Goal: Information Seeking & Learning: Learn about a topic

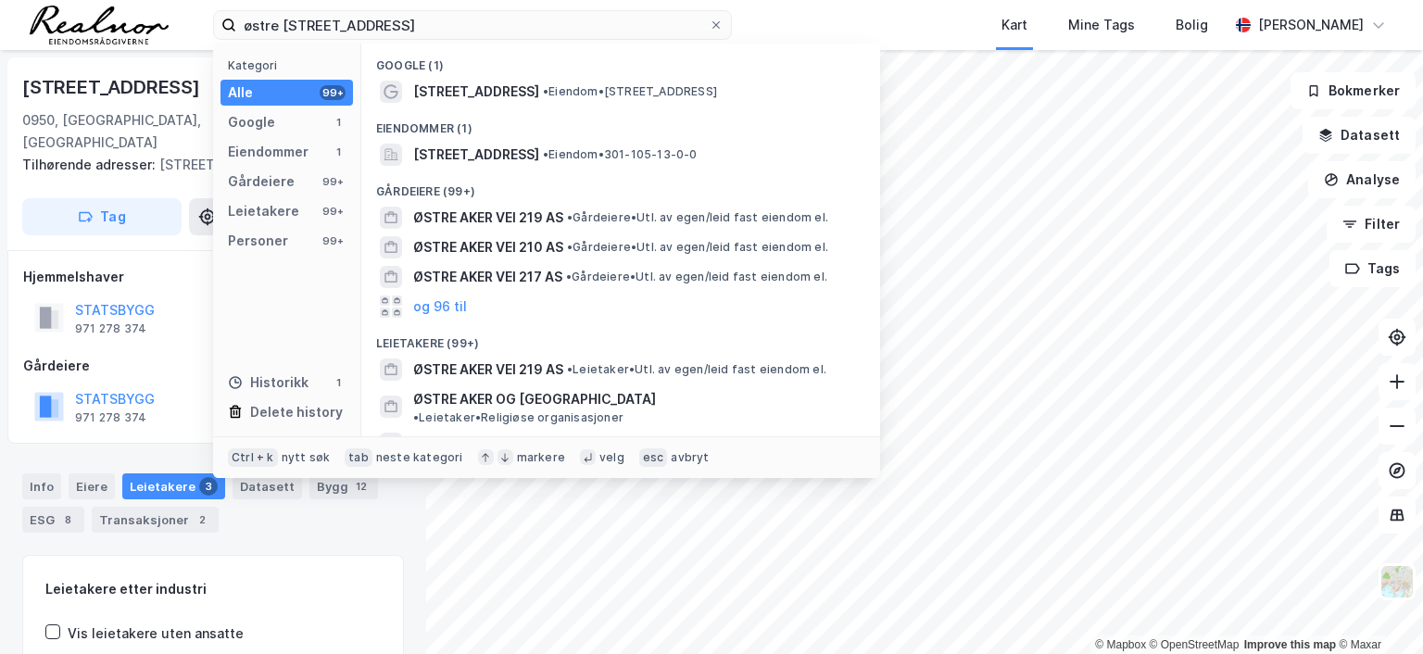
drag, startPoint x: 393, startPoint y: 21, endPoint x: 178, endPoint y: 4, distance: 215.6
click at [178, 4] on div "østre aker vei 219 Kategori Alle 99+ Google 1 Eiendommer 1 Gårdeiere 99+ Leieta…" at bounding box center [711, 25] width 1423 height 50
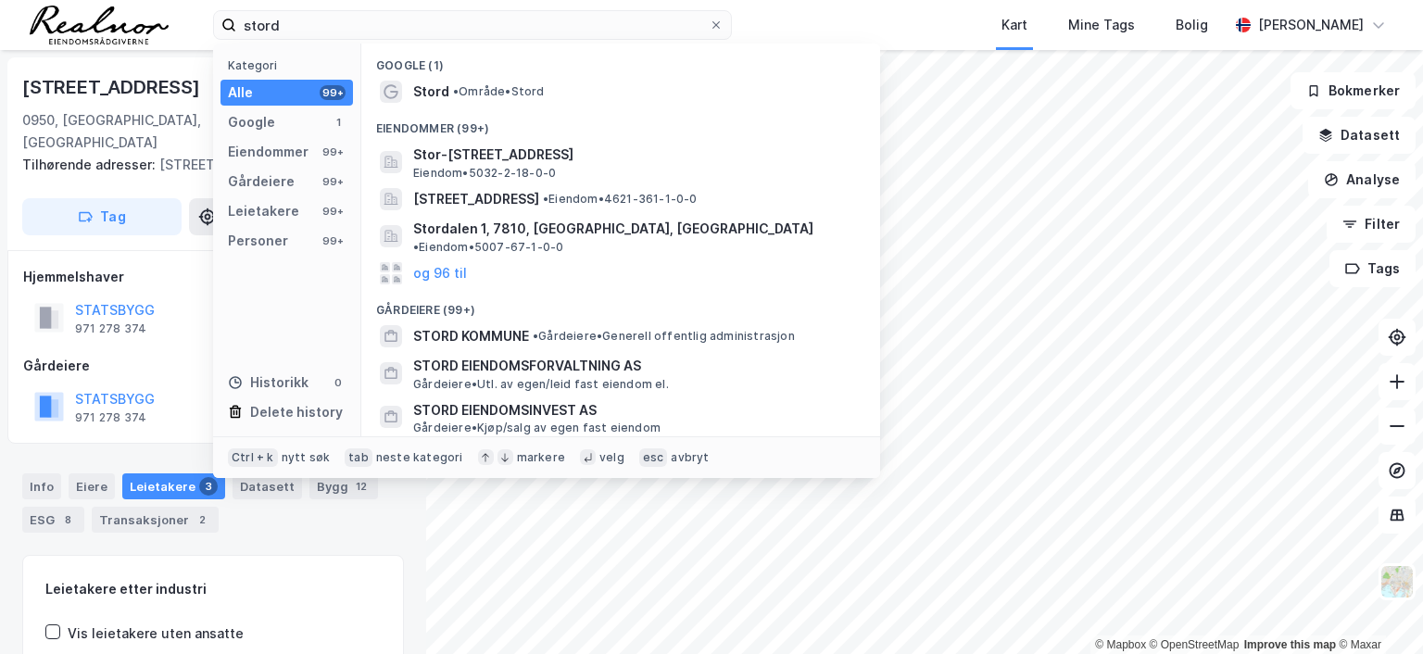
drag, startPoint x: 333, startPoint y: 31, endPoint x: 119, endPoint y: 3, distance: 215.7
click at [119, 3] on div "stord Kategori Alle 99+ Google 1 Eiendommer 99+ Gårdeiere 99+ Leietakere 99+ Pe…" at bounding box center [711, 25] width 1423 height 50
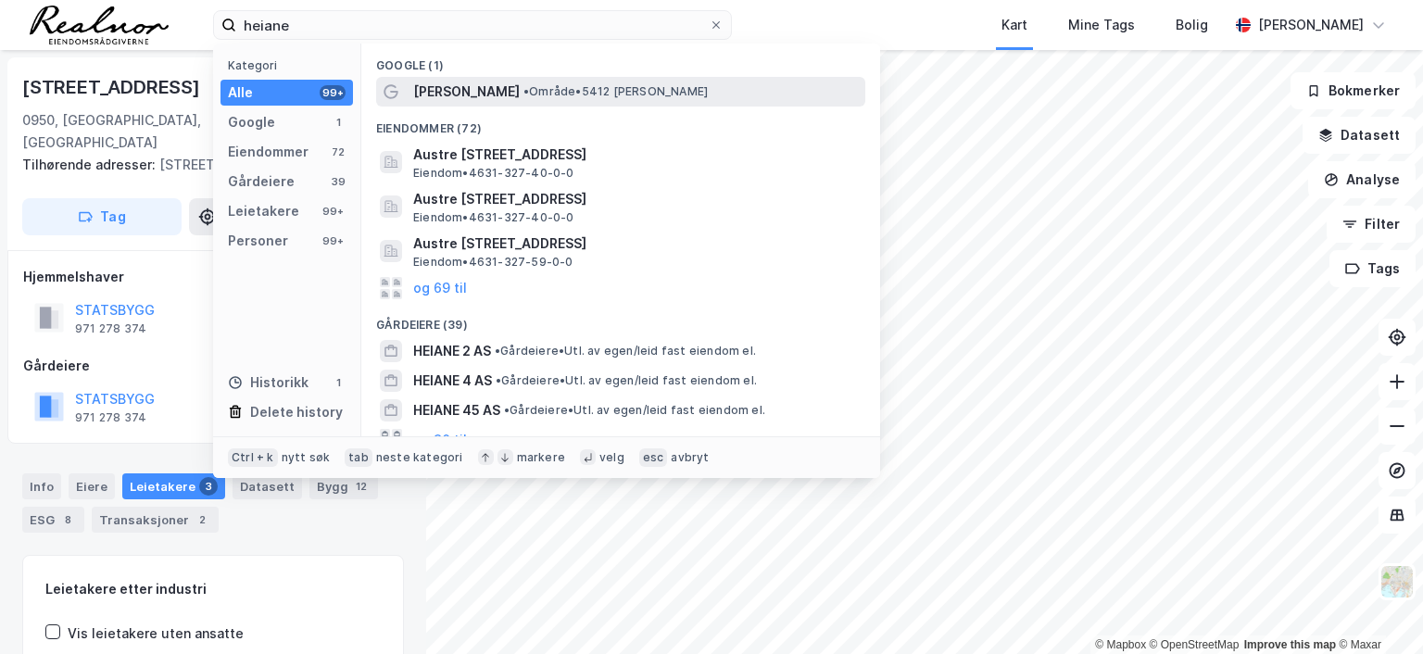
click at [523, 92] on span "• Område • 5412 [PERSON_NAME]" at bounding box center [615, 91] width 184 height 15
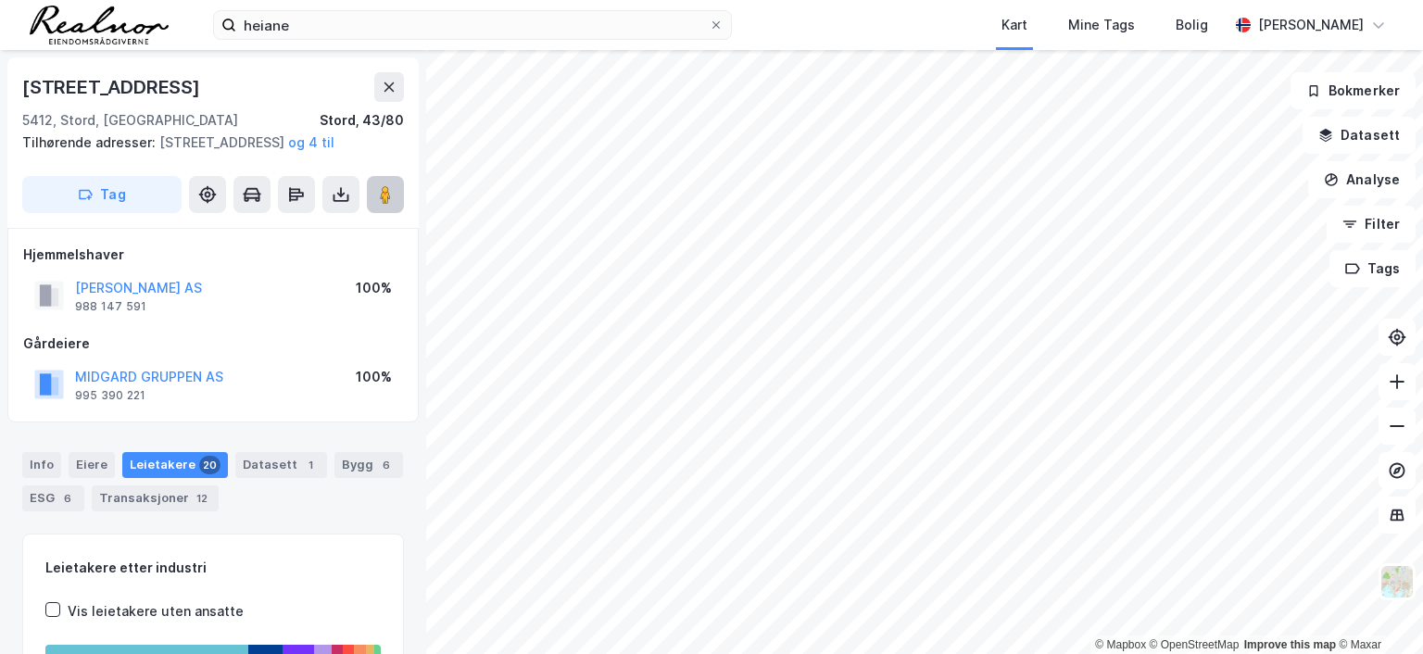
click at [383, 204] on image at bounding box center [385, 194] width 11 height 19
click at [0, 0] on button "[PERSON_NAME] AS" at bounding box center [0, 0] width 0 height 0
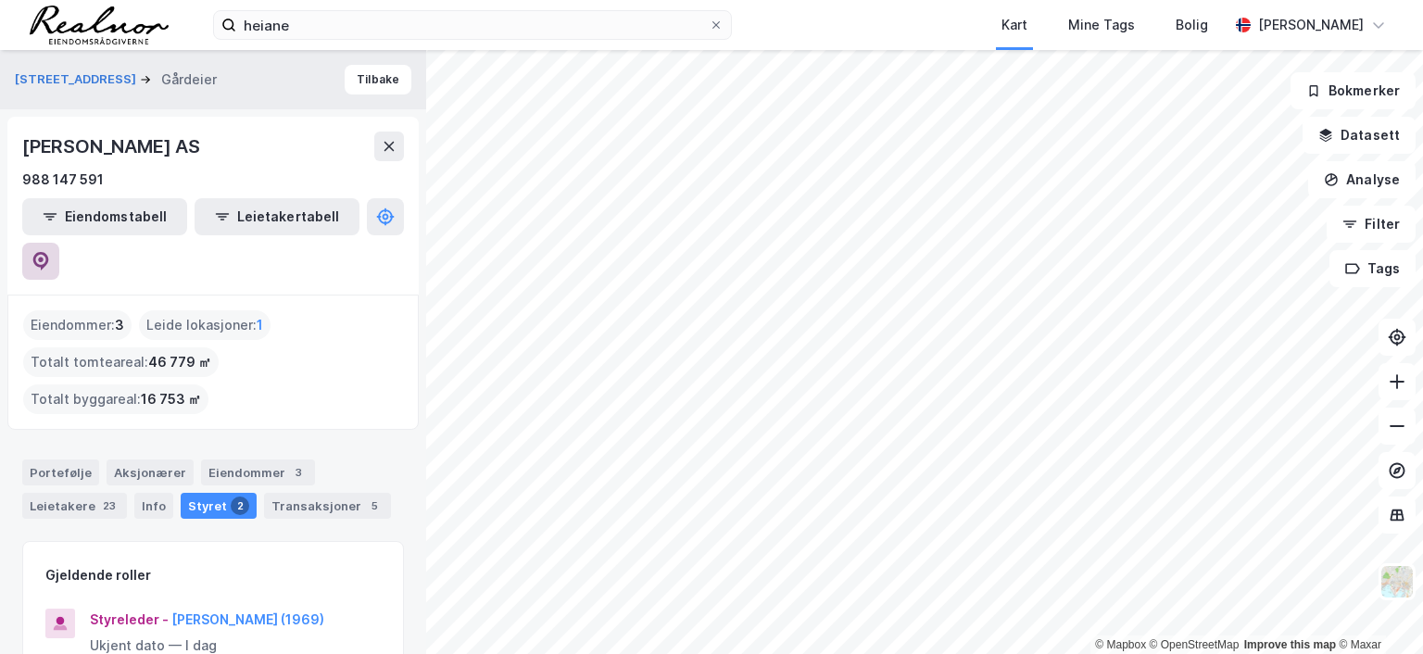
click at [49, 252] on icon at bounding box center [41, 261] width 16 height 19
click at [54, 493] on div "Leietakere 23" at bounding box center [74, 506] width 105 height 26
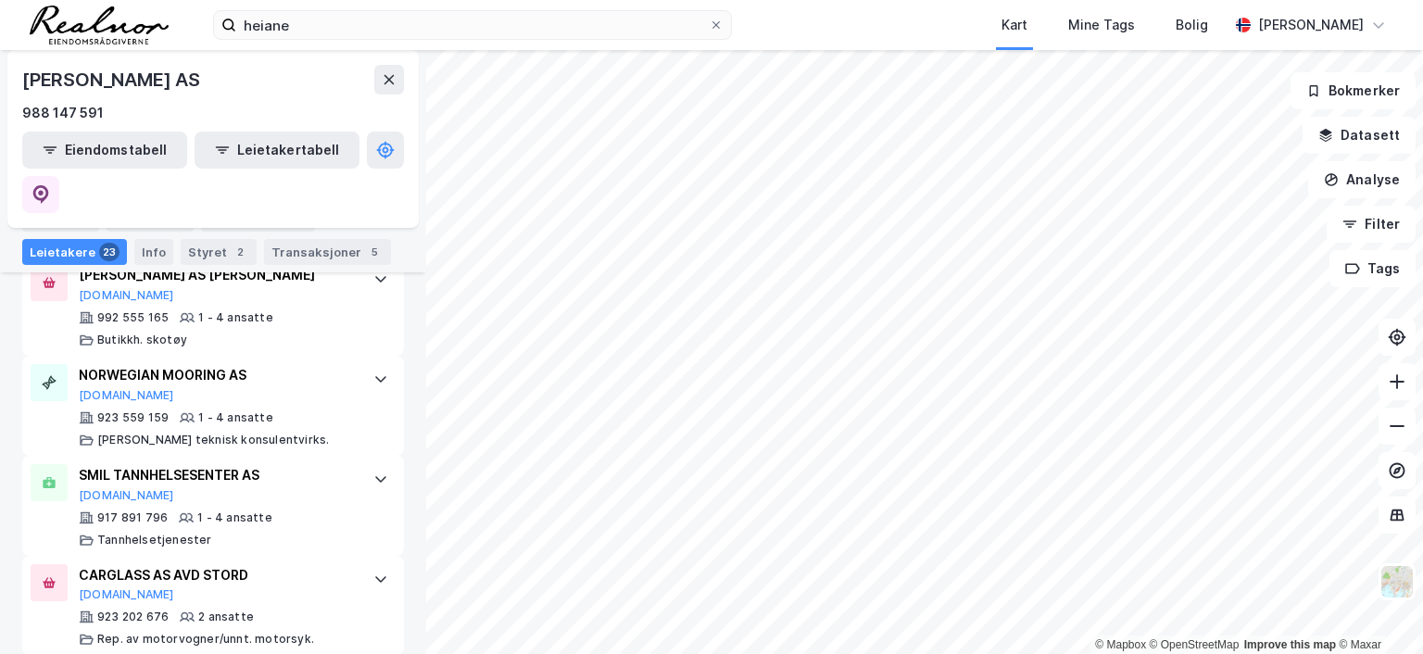
scroll to position [2612, 0]
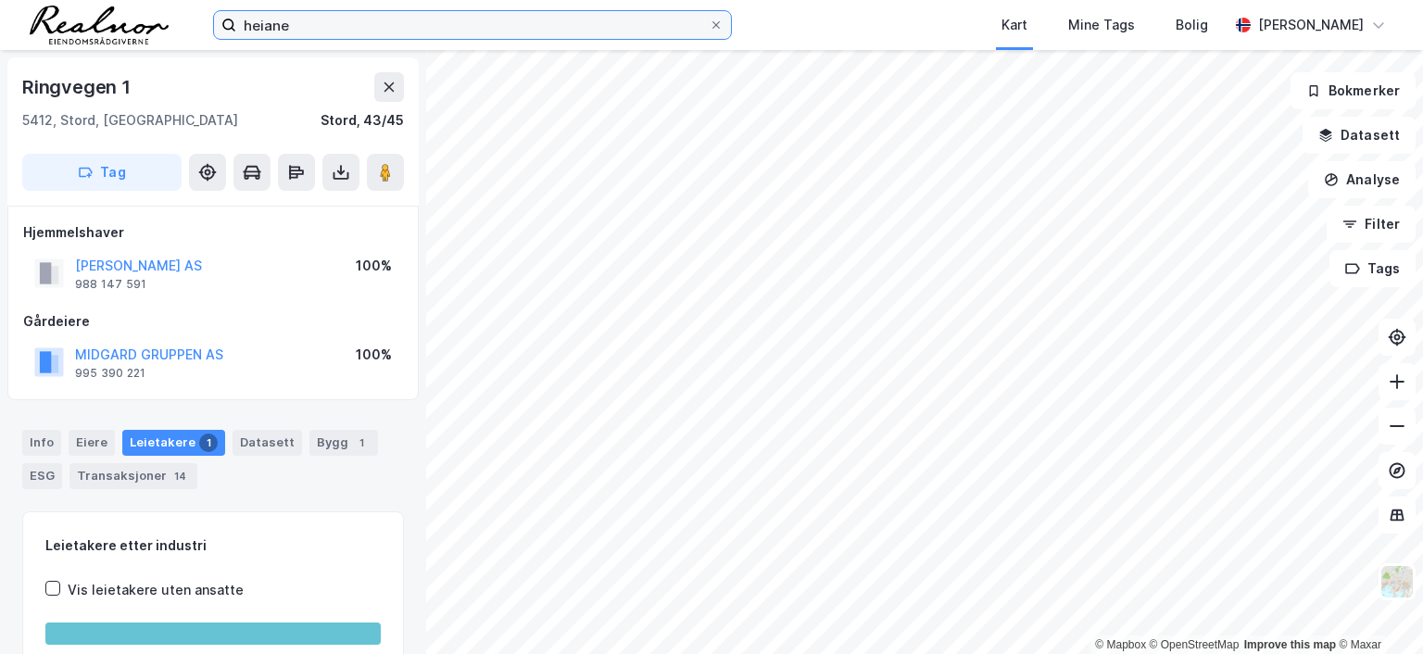
click at [310, 29] on input "heiane" at bounding box center [472, 25] width 472 height 28
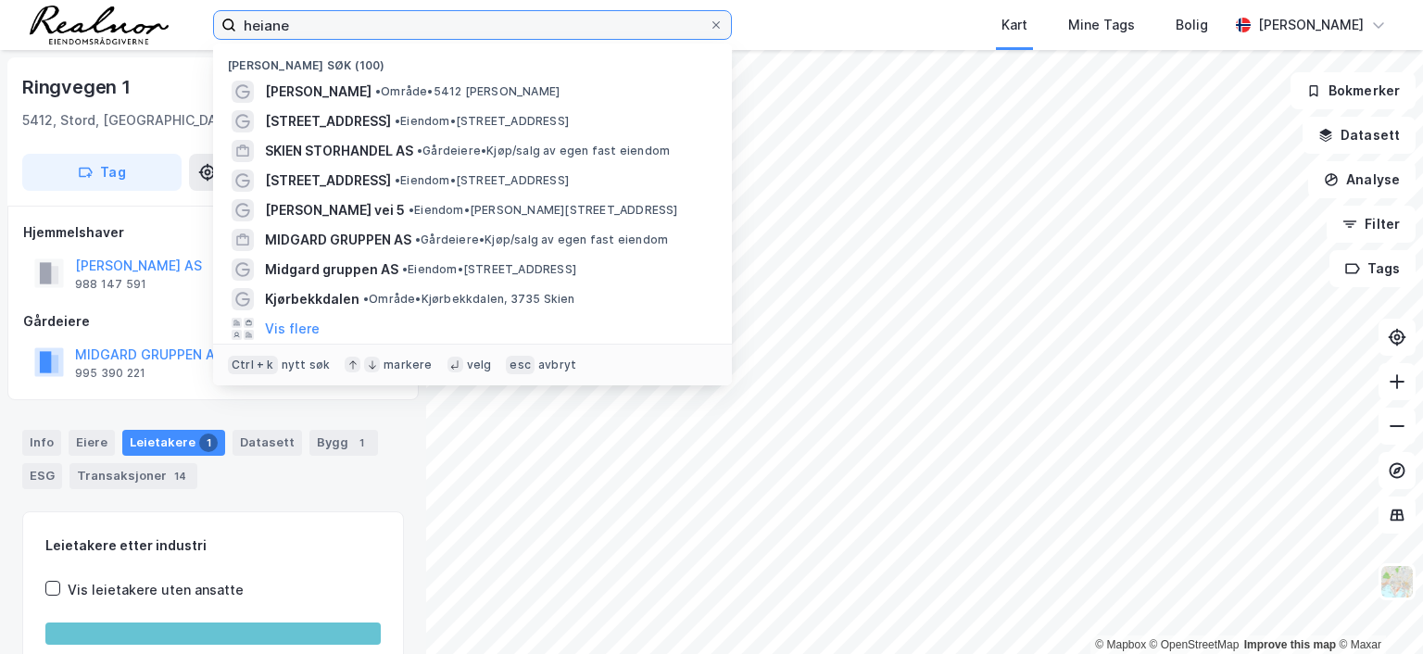
drag, startPoint x: 325, startPoint y: 29, endPoint x: 189, endPoint y: 26, distance: 136.2
click at [189, 26] on div "[PERSON_NAME] søk (100) [PERSON_NAME] • [STREET_ADDRESS][PERSON_NAME] • Eiendom…" at bounding box center [711, 25] width 1423 height 50
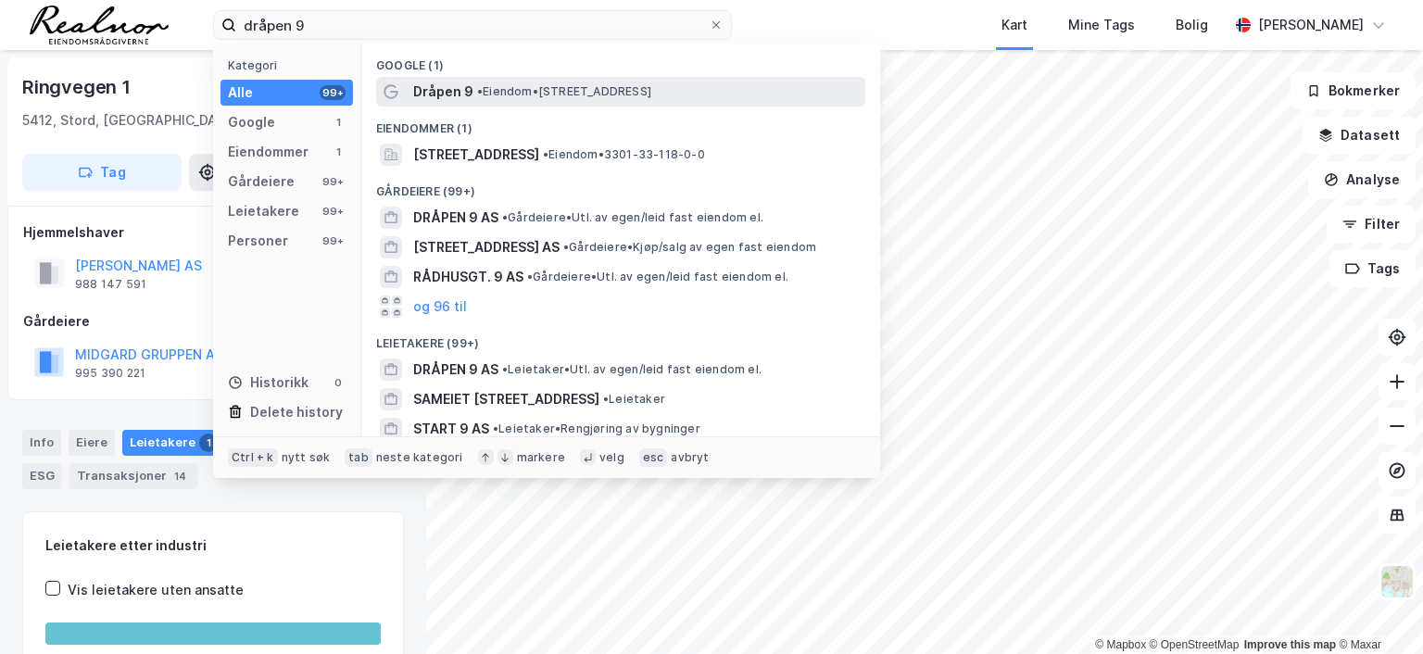
click at [596, 89] on span "• Eiendom • [STREET_ADDRESS]" at bounding box center [564, 91] width 174 height 15
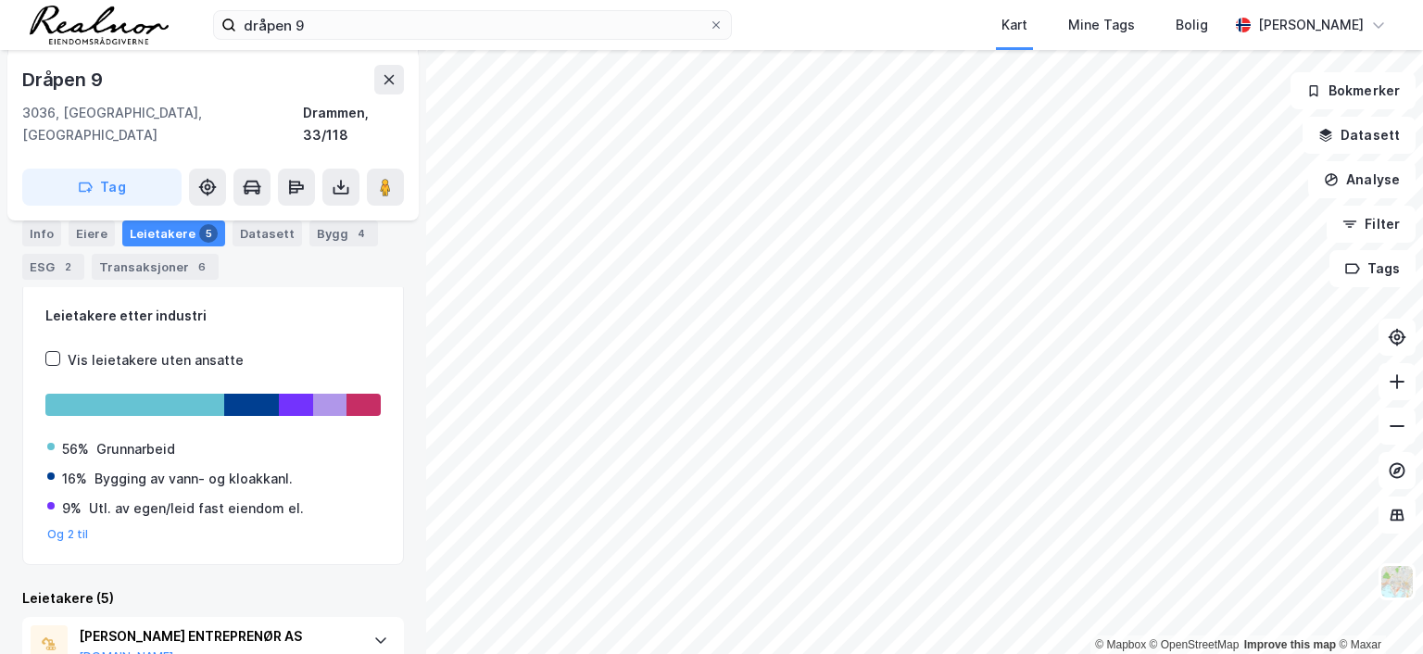
scroll to position [117, 0]
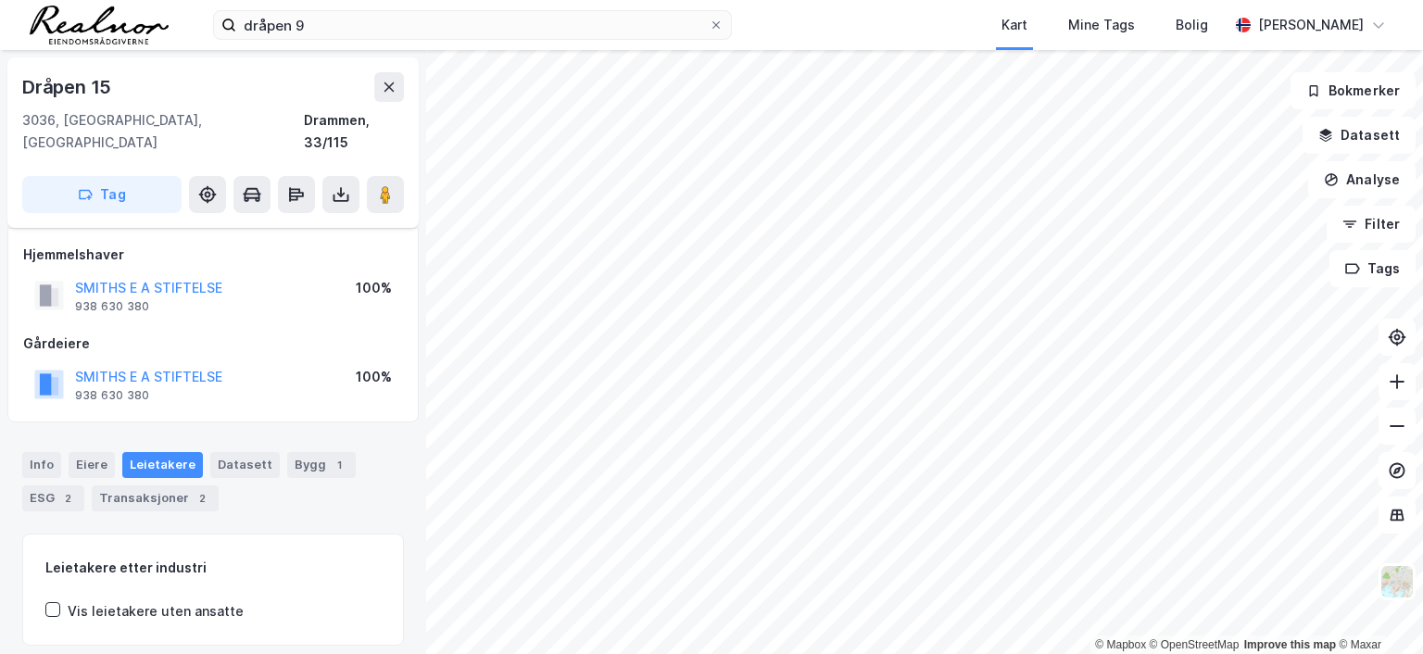
scroll to position [43, 0]
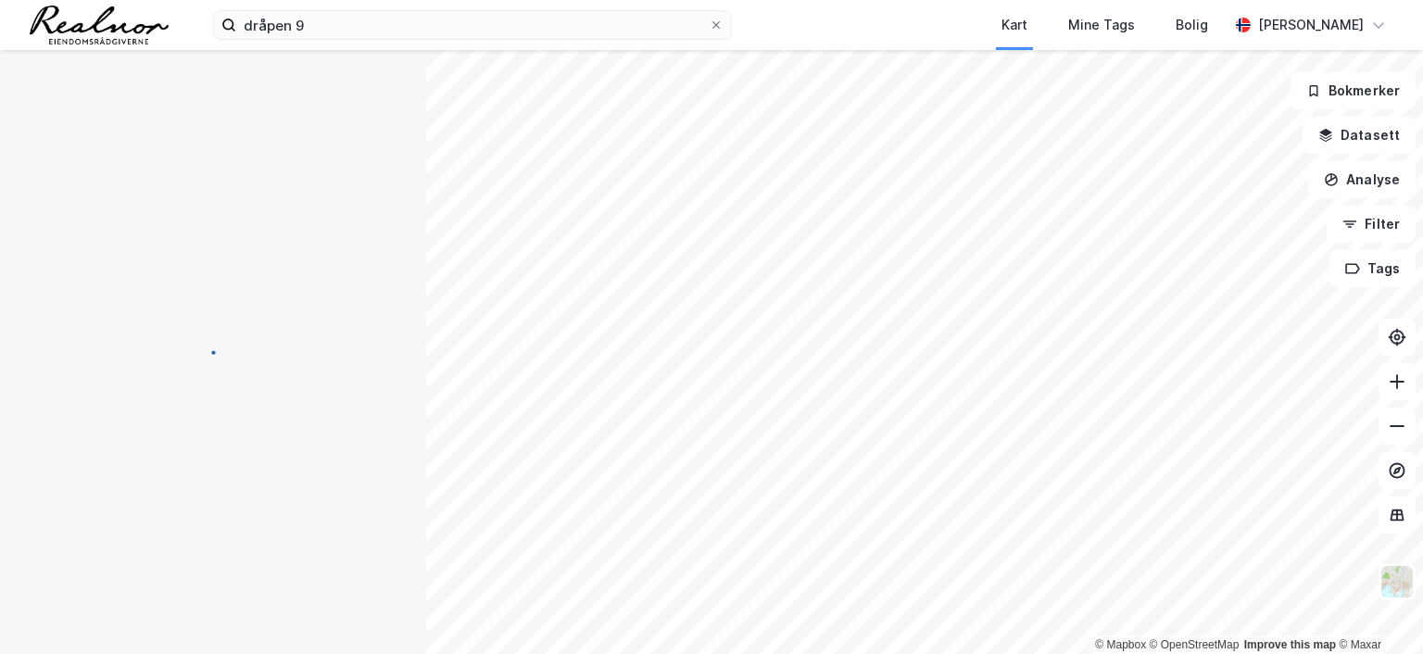
scroll to position [43, 0]
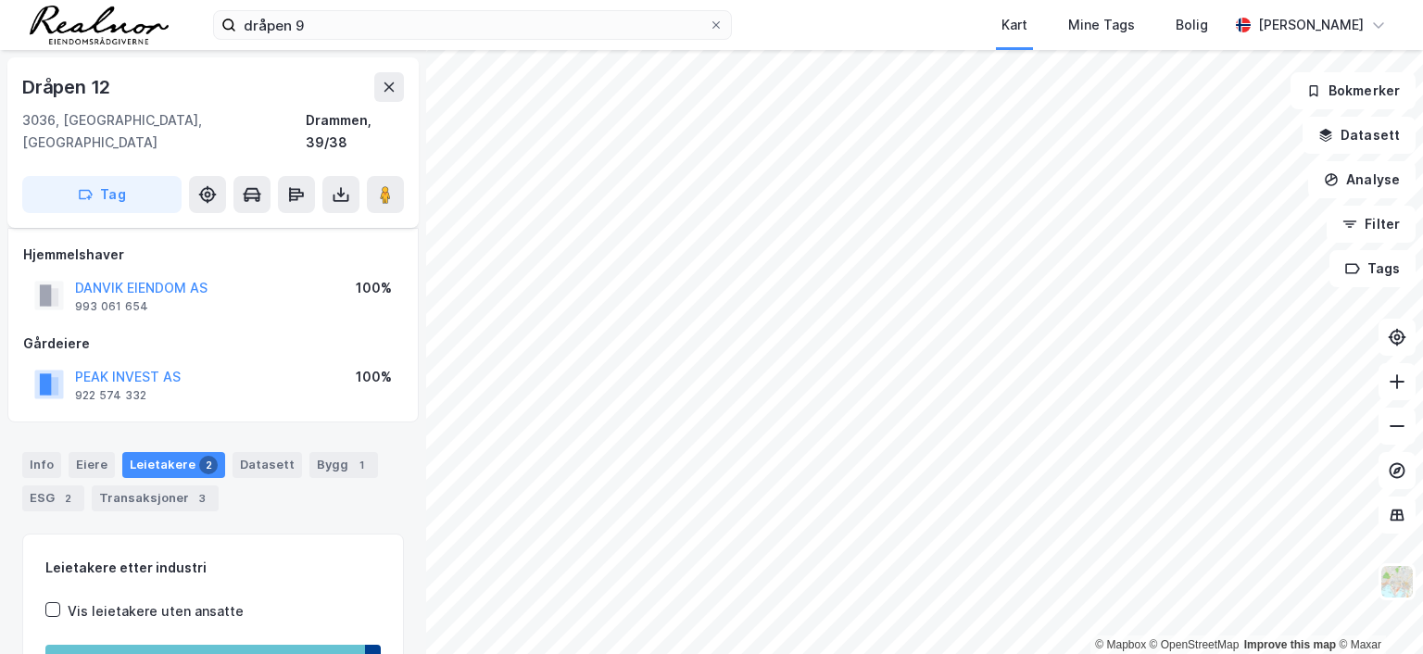
scroll to position [43, 0]
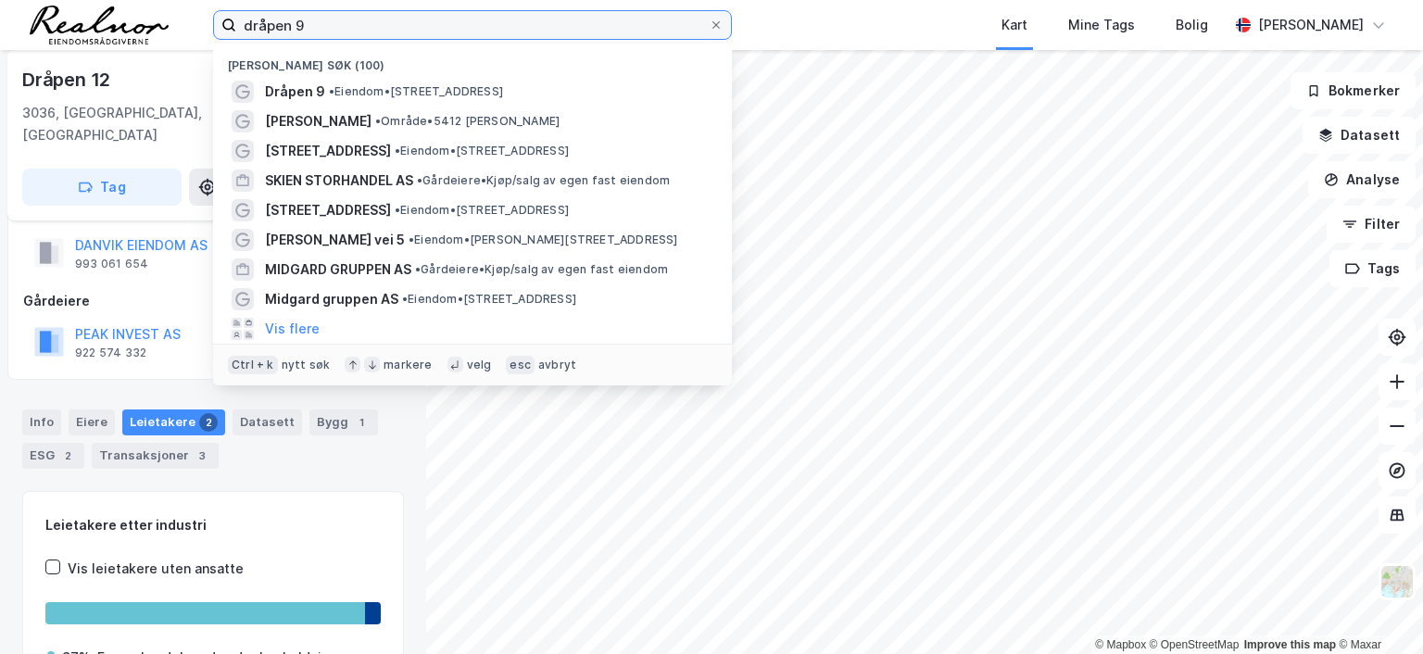
click at [353, 25] on input "dråpen 9" at bounding box center [472, 25] width 472 height 28
click at [194, 26] on div "dråpen 9 Nylige søk (100) Dråpen 9 • Eiendom • [STREET_ADDRESS] Heiane • Område…" at bounding box center [711, 25] width 1423 height 50
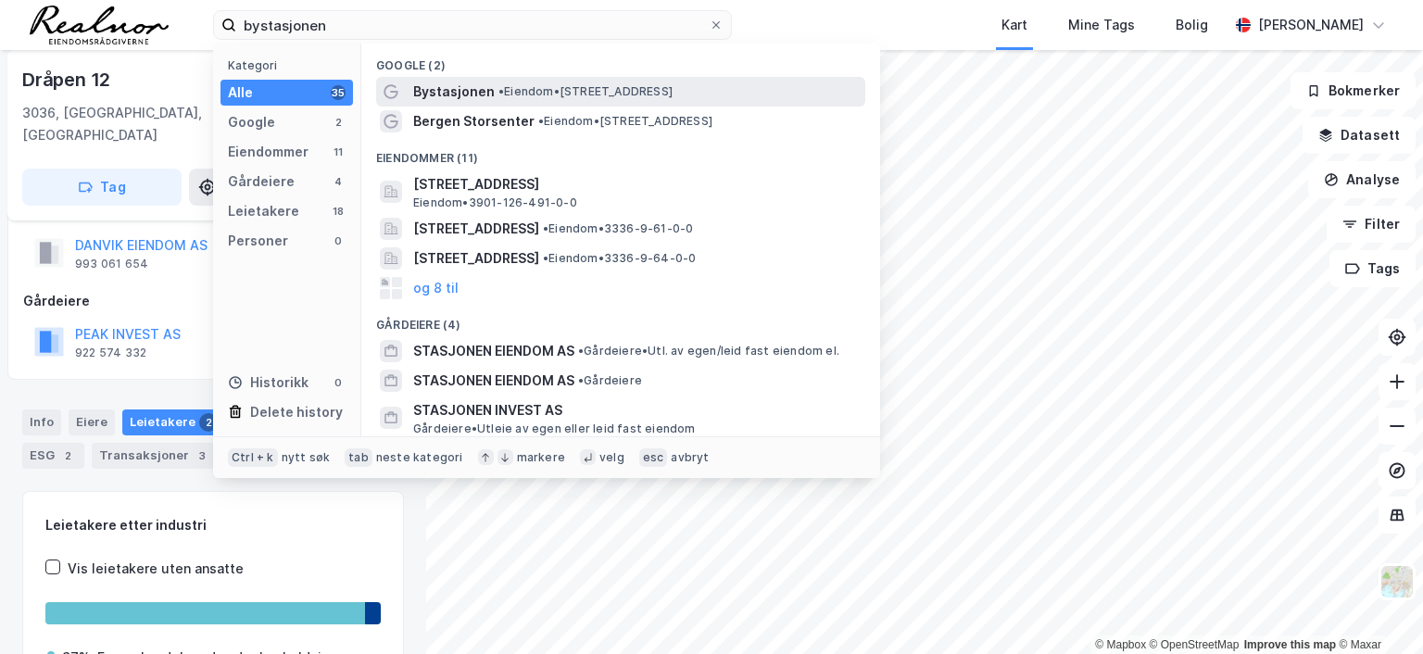
click at [576, 92] on span "• Eiendom • [STREET_ADDRESS]" at bounding box center [585, 91] width 174 height 15
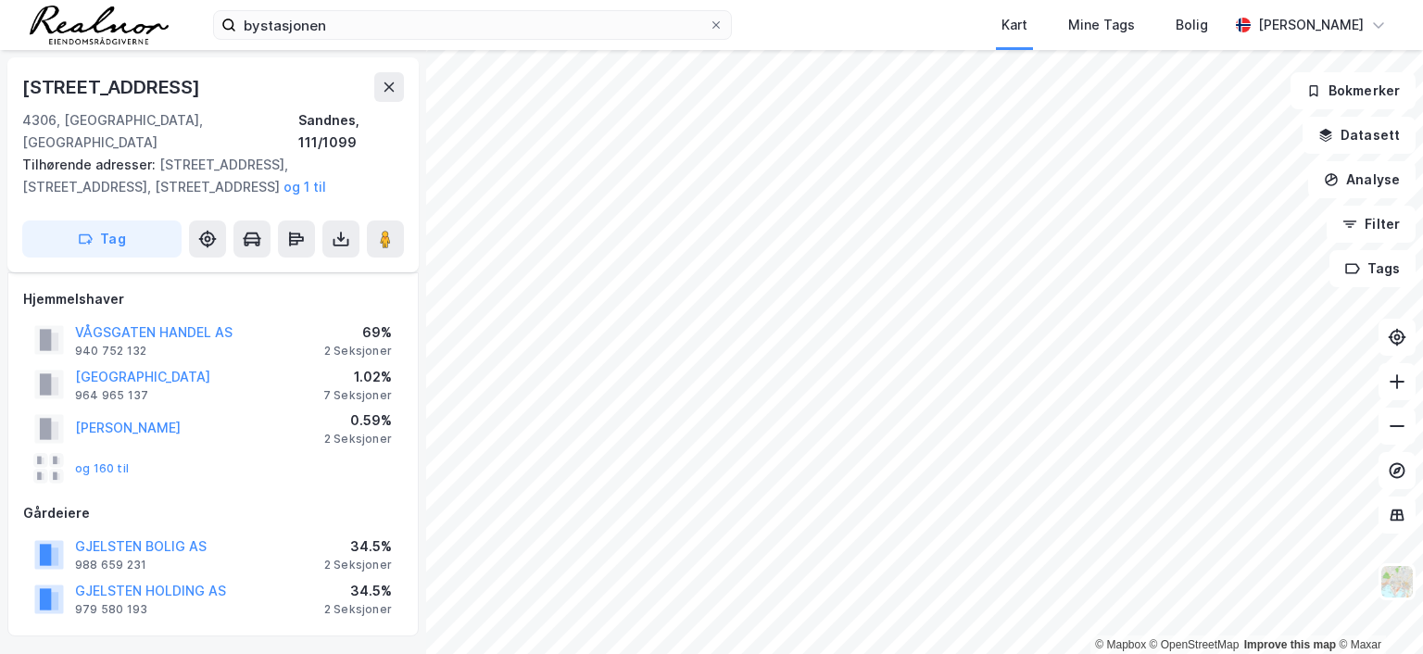
scroll to position [43, 0]
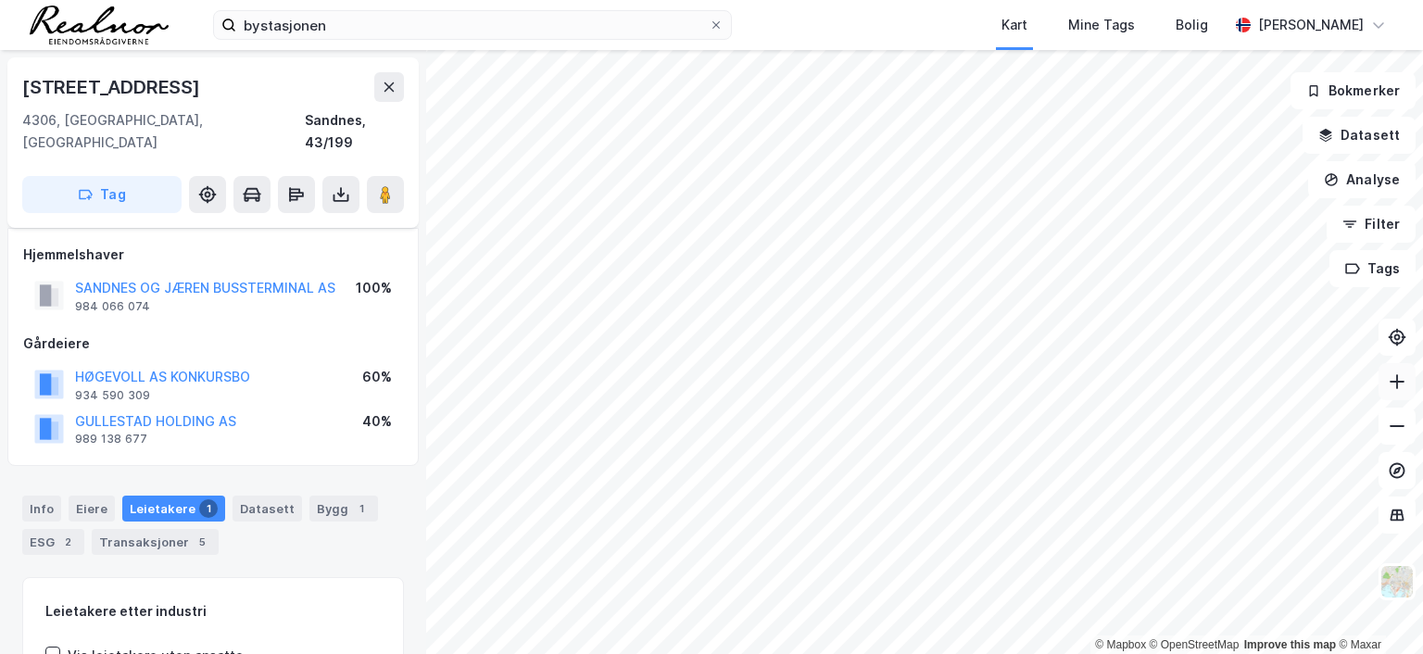
scroll to position [43, 0]
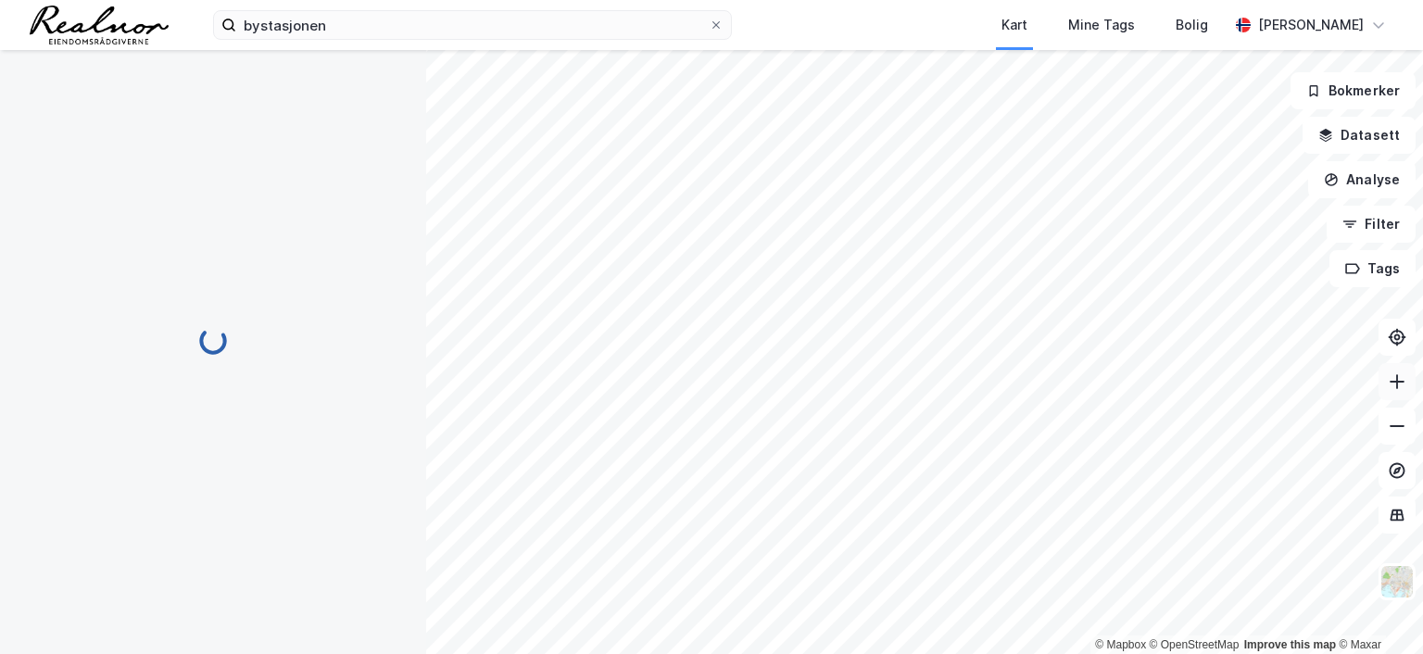
scroll to position [43, 0]
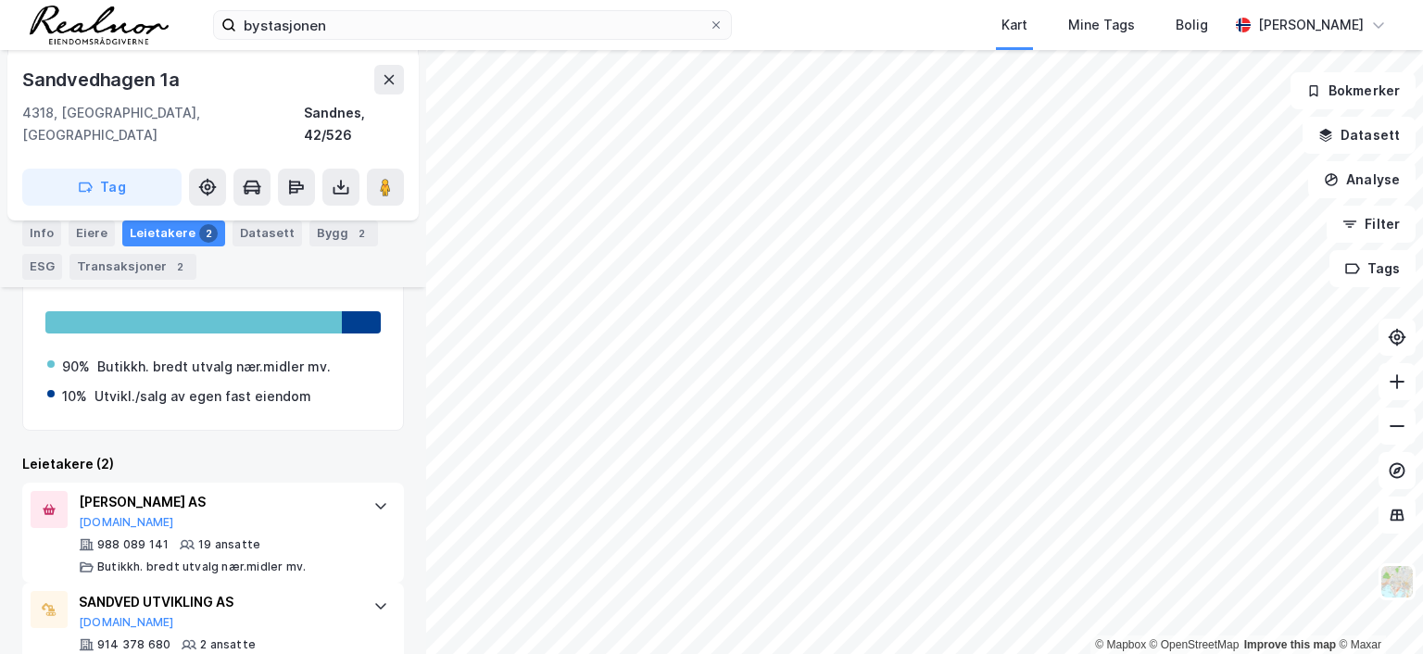
scroll to position [361, 0]
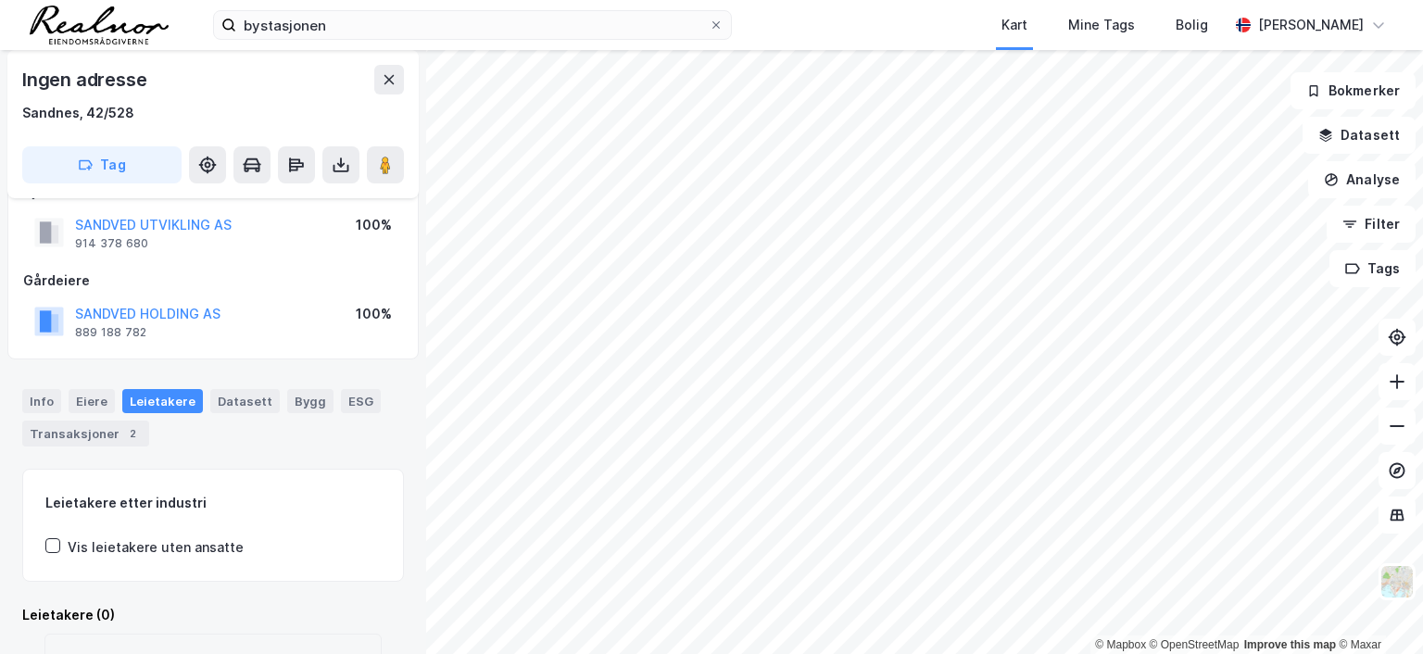
scroll to position [41, 0]
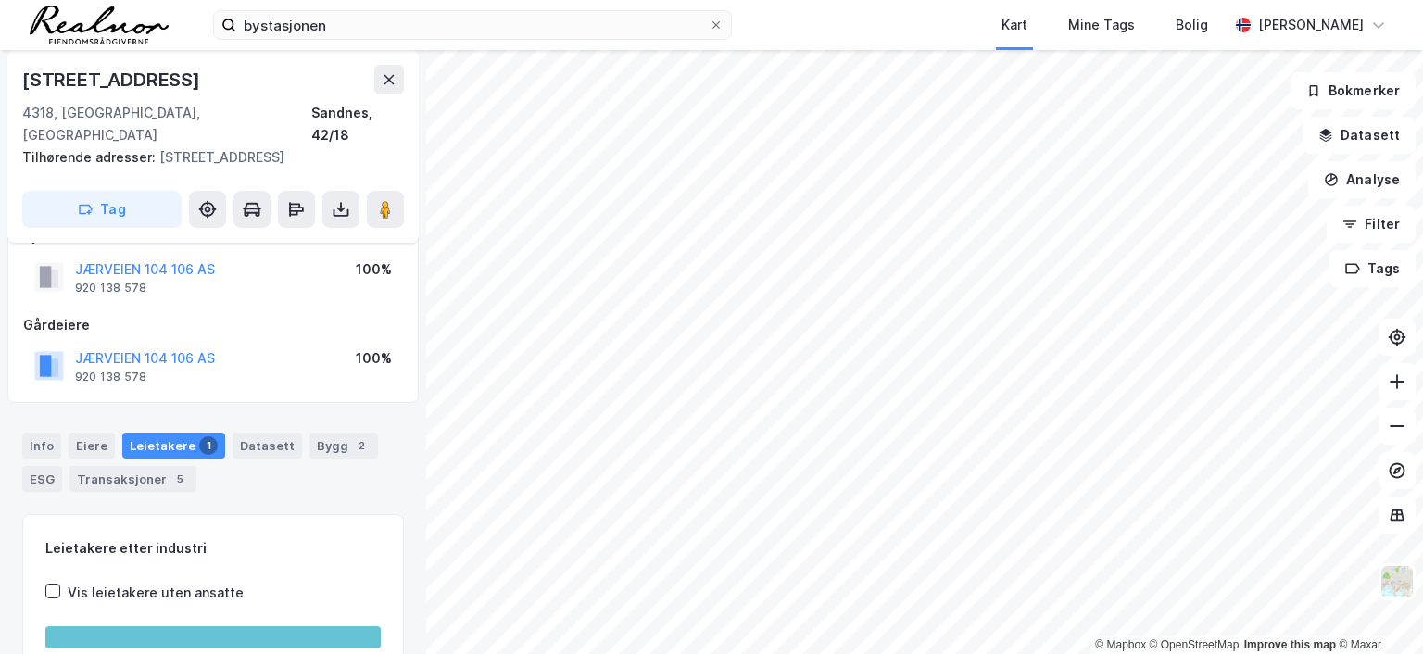
scroll to position [41, 0]
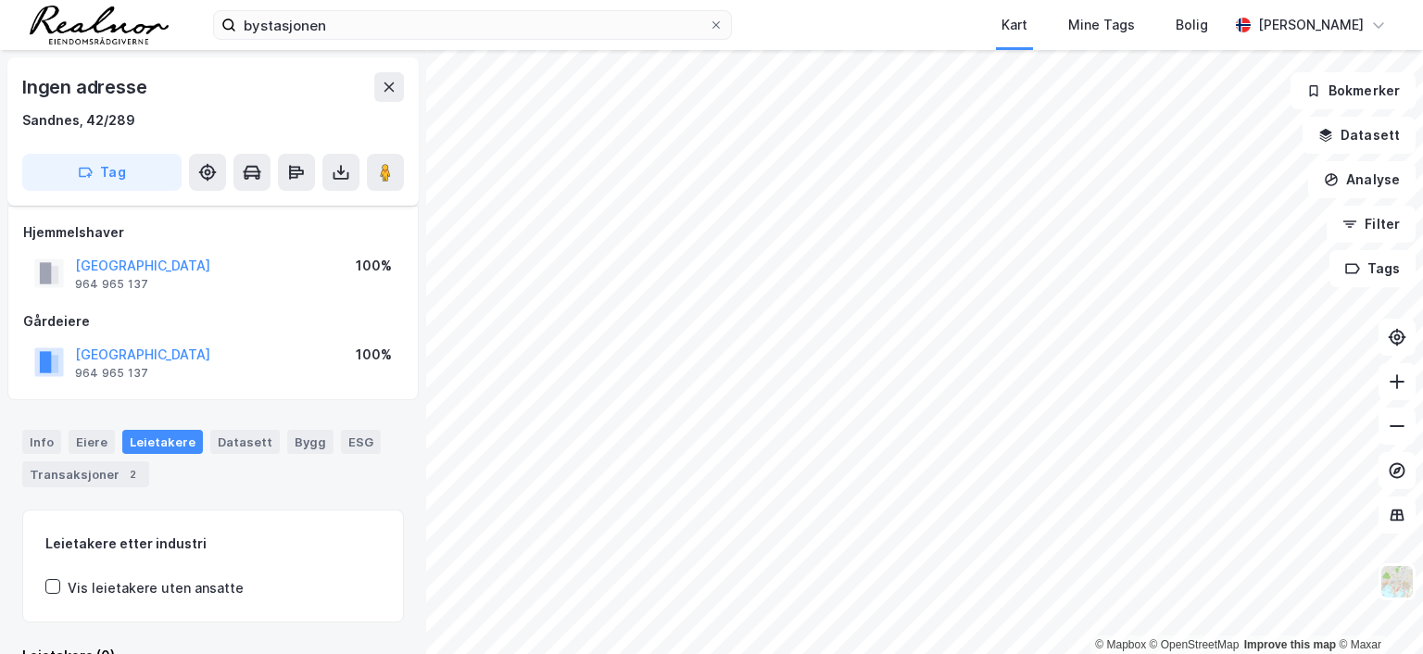
scroll to position [41, 0]
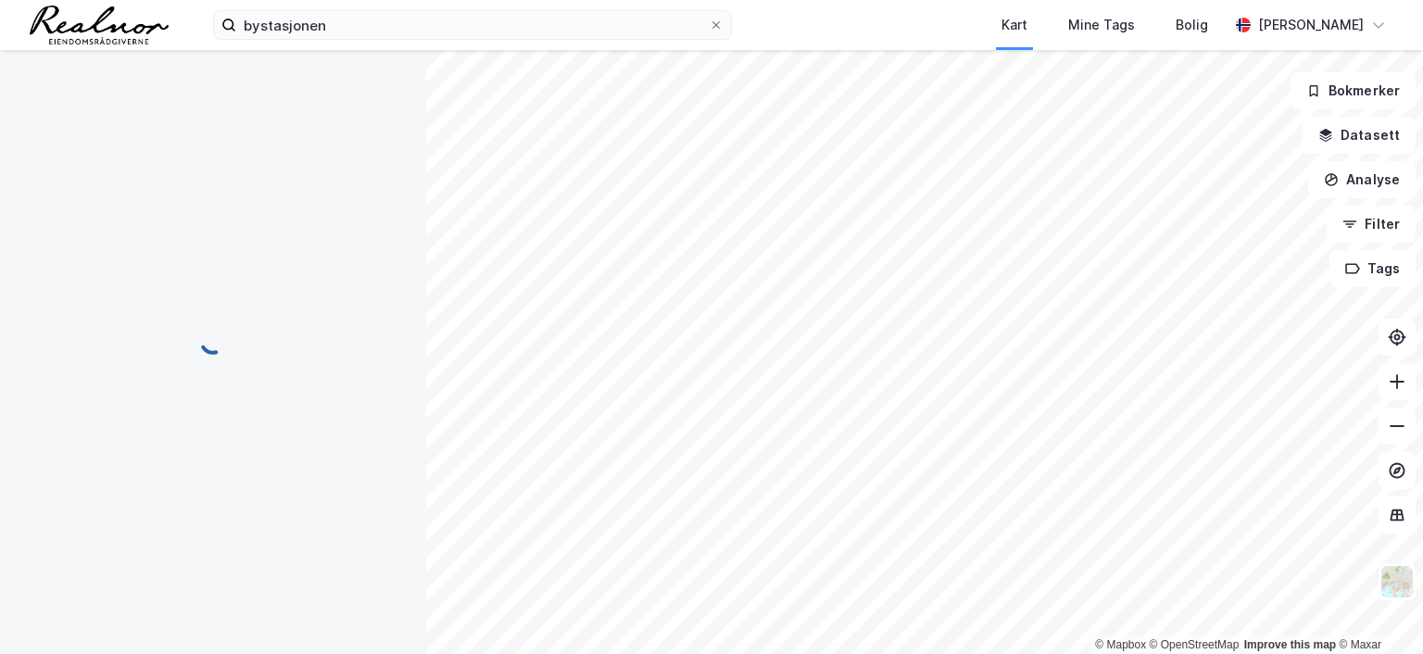
scroll to position [41, 0]
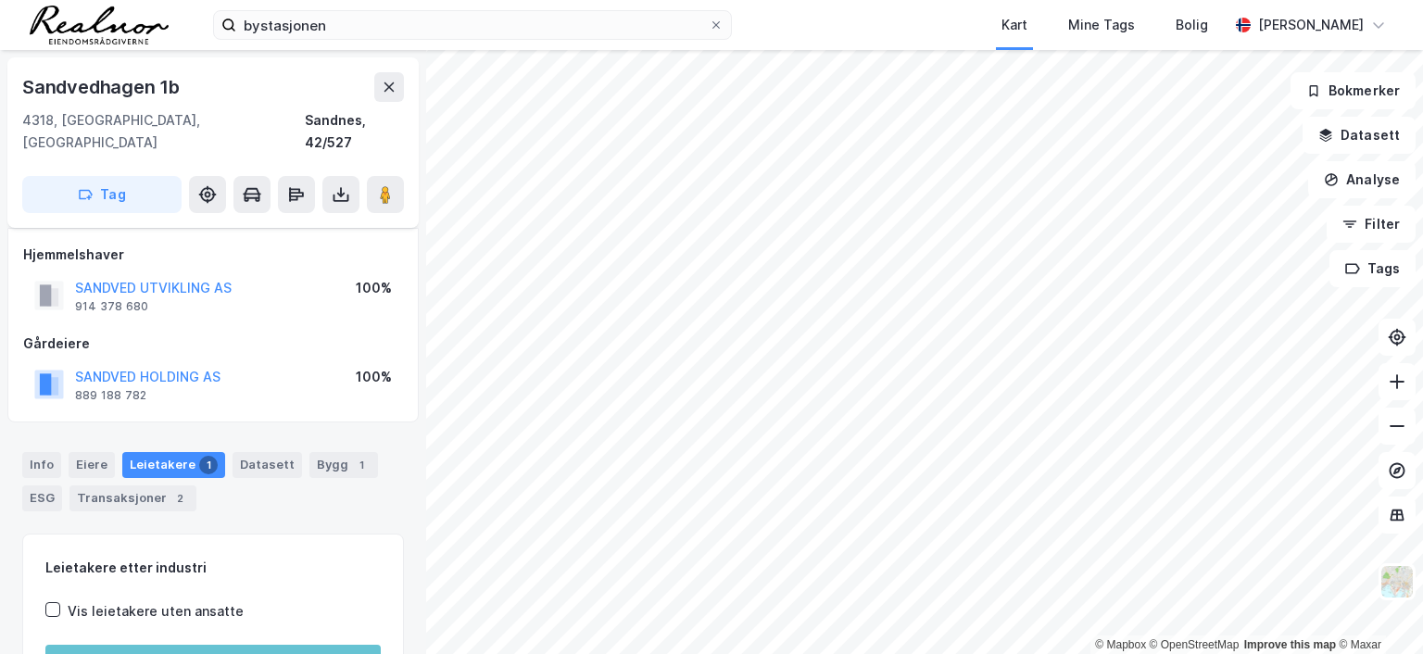
scroll to position [41, 0]
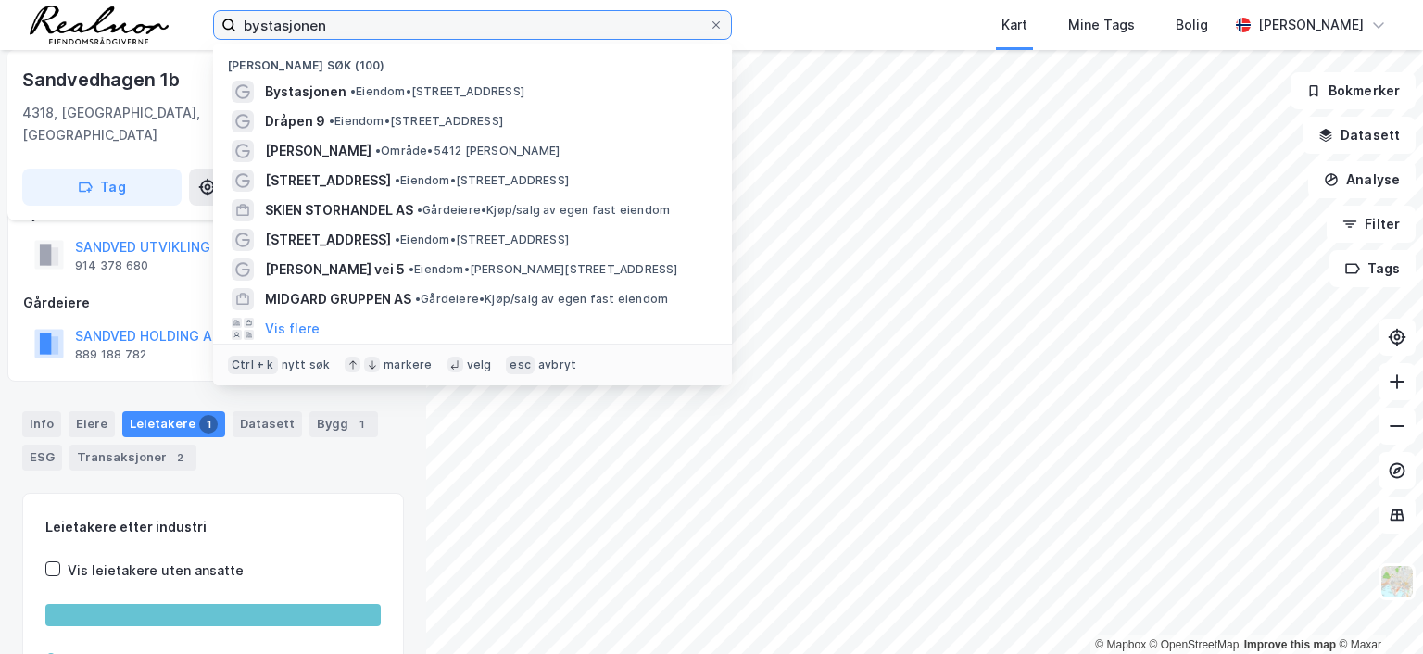
click at [379, 26] on input "bystasjonen" at bounding box center [472, 25] width 472 height 28
drag, startPoint x: 378, startPoint y: 26, endPoint x: 217, endPoint y: 15, distance: 161.5
click at [217, 15] on label "bystasjonen" at bounding box center [472, 25] width 519 height 30
click at [236, 15] on input "bystasjonen" at bounding box center [472, 25] width 472 height 28
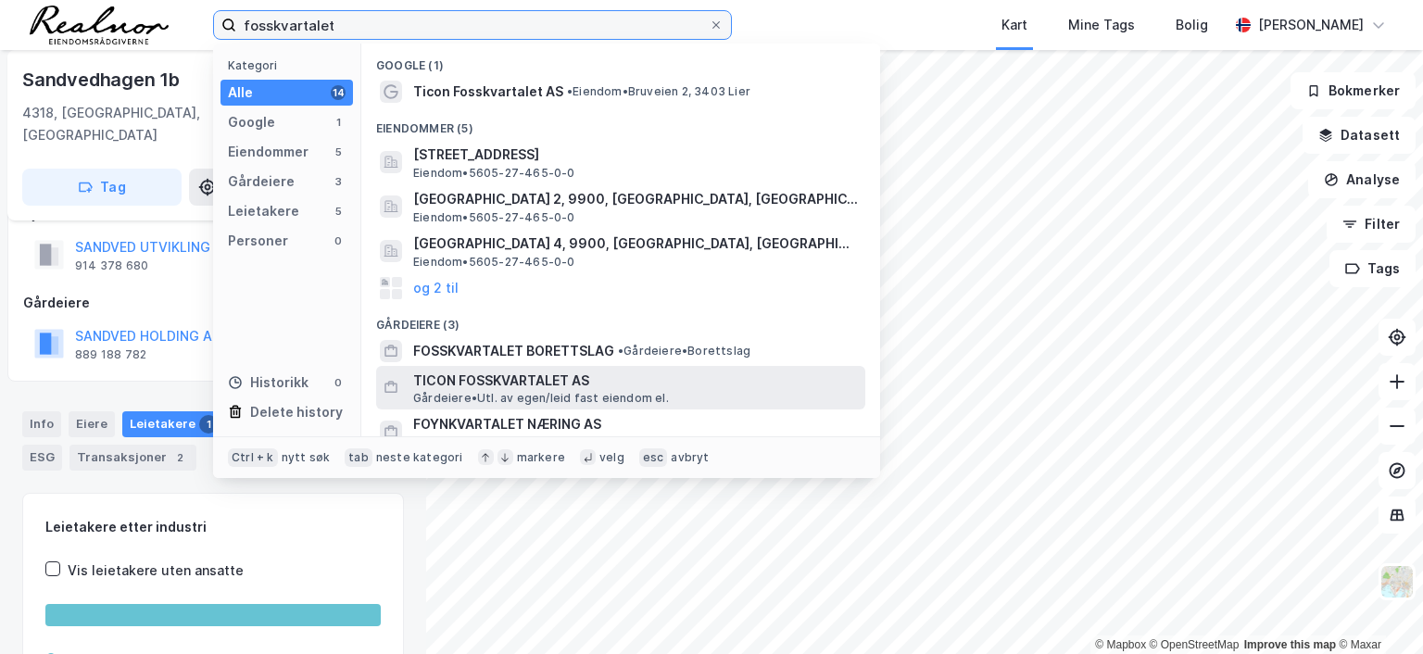
type input "fosskvartalet"
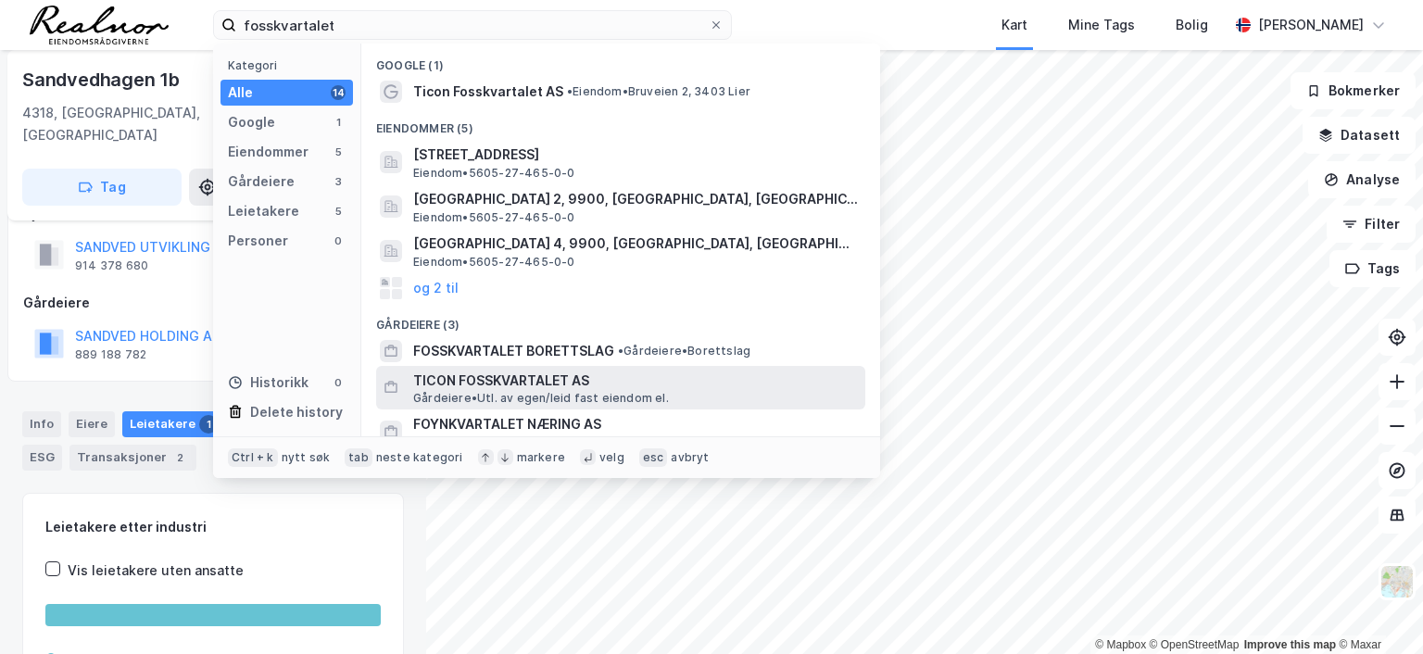
click at [505, 370] on span "TICON FOSSKVARTALET AS" at bounding box center [635, 381] width 445 height 22
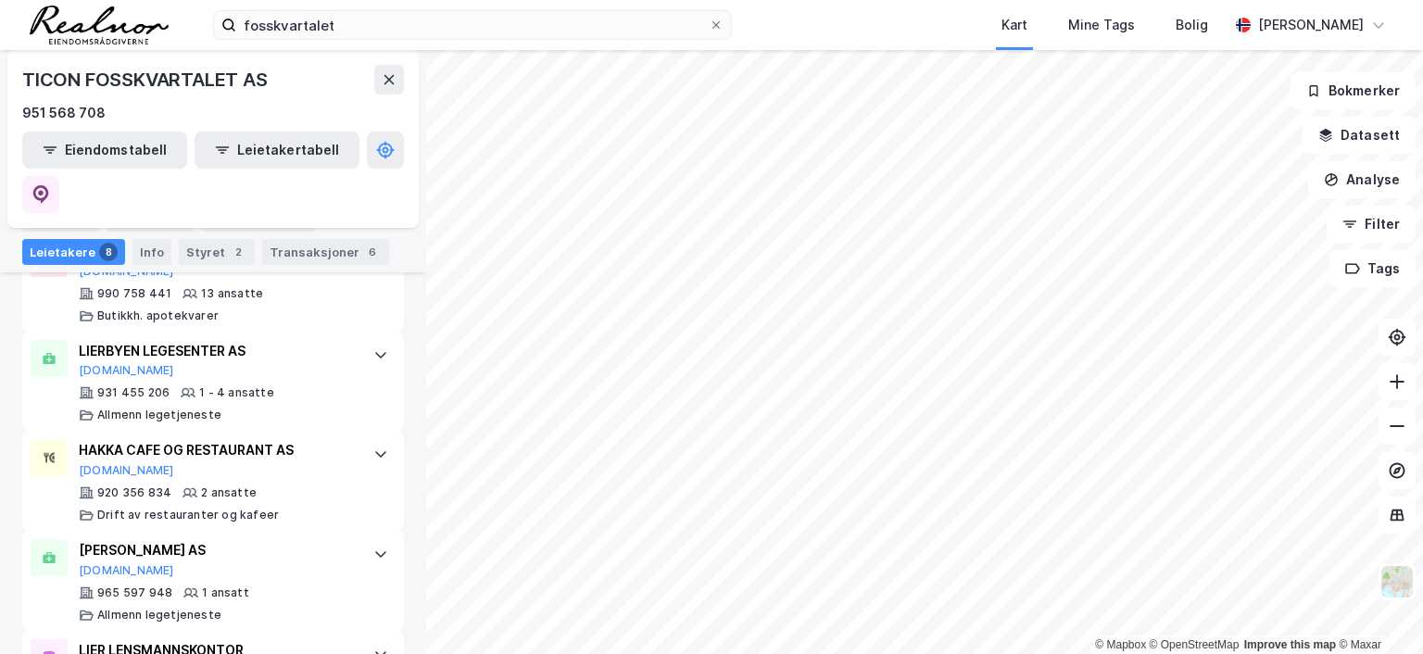
scroll to position [982, 0]
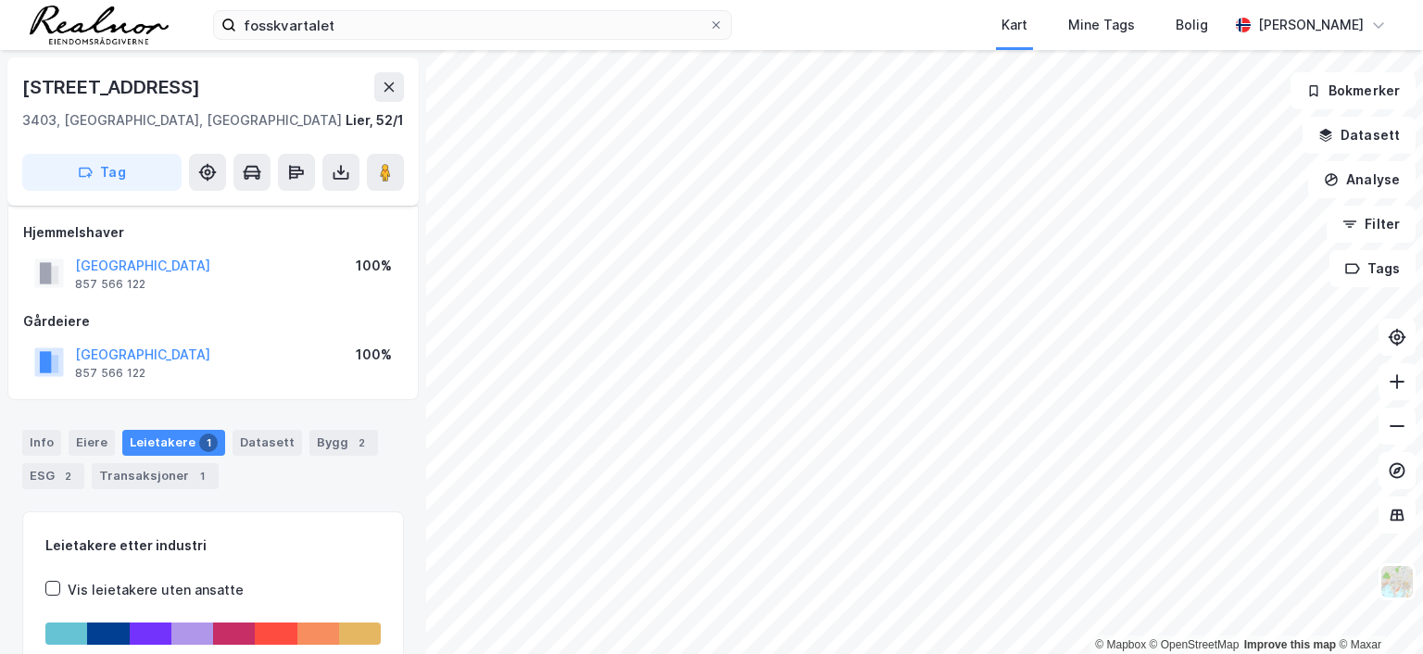
scroll to position [41, 0]
